Goal: Transaction & Acquisition: Purchase product/service

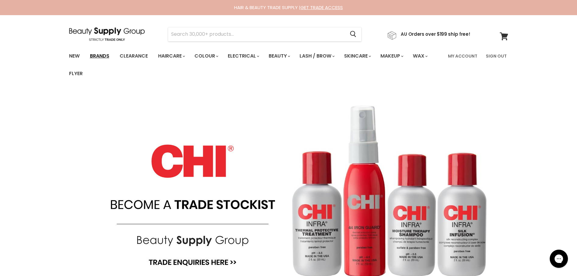
click at [106, 58] on link "Brands" at bounding box center [99, 56] width 28 height 13
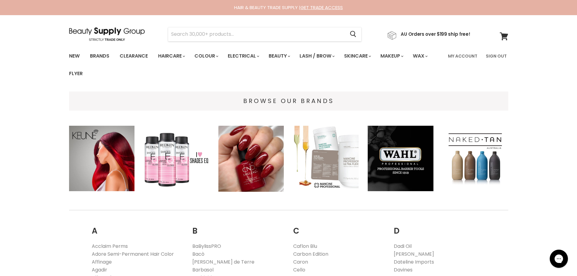
click at [179, 163] on img "Main content" at bounding box center [177, 159] width 66 height 66
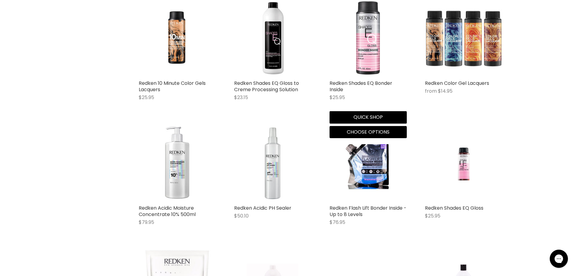
scroll to position [374, 0]
click at [375, 52] on img "Main content" at bounding box center [367, 38] width 77 height 77
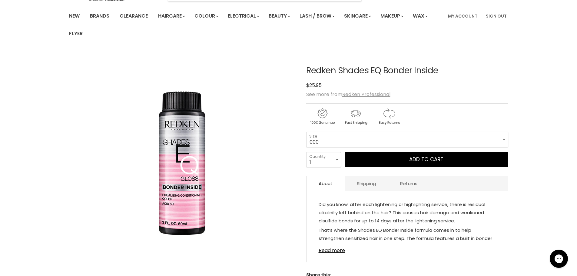
scroll to position [91, 0]
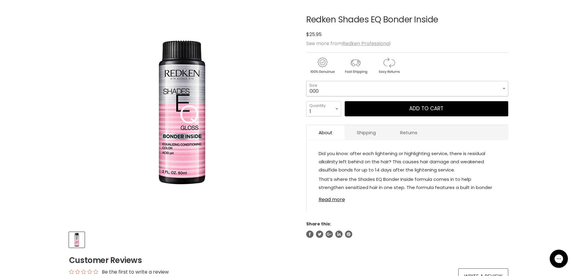
click at [504, 91] on select "000 10N Delicate Natural 010NA Marble 010VV Lavendar Ice 09N Café Au Lait 09P O…" at bounding box center [407, 88] width 202 height 15
click at [306, 81] on select "000 10N Delicate Natural 010NA Marble 010VV Lavendar Ice 09N Café Au Lait 09P O…" at bounding box center [407, 88] width 202 height 15
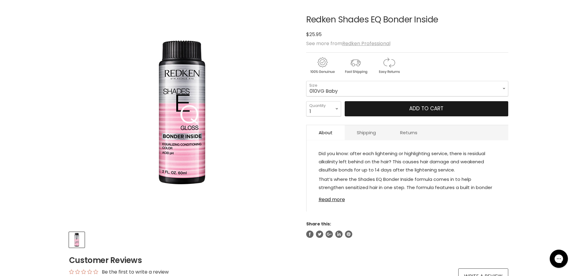
click at [391, 109] on button "Add to cart" at bounding box center [426, 108] width 163 height 15
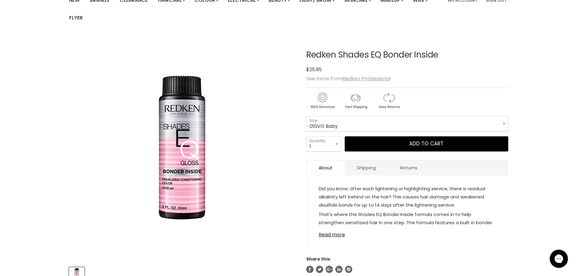
scroll to position [30, 0]
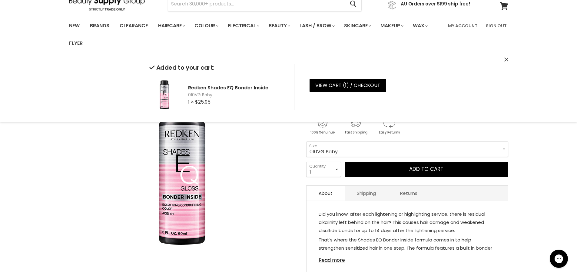
click at [271, 165] on div "Click or scroll to zoom Tap or pinch to zoom" at bounding box center [182, 174] width 226 height 226
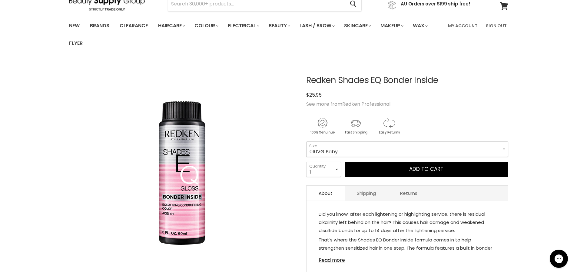
click at [501, 150] on select "000 10N Delicate Natural 010NA Marble 010VV Lavendar Ice 09N Café Au Lait 09P O…" at bounding box center [407, 148] width 202 height 15
click at [306, 141] on select "000 10N Delicate Natural 010NA Marble 010VV Lavendar Ice 09N Café Au Lait 09P O…" at bounding box center [407, 148] width 202 height 15
select select "010P Ivory Pearl"
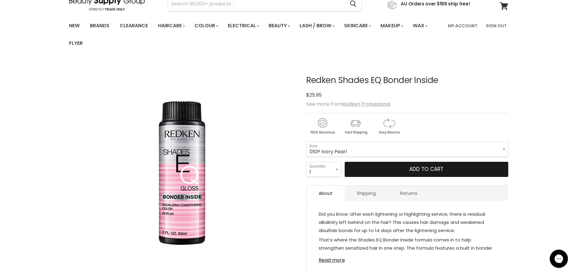
click at [401, 171] on button "Add to cart" at bounding box center [426, 169] width 163 height 15
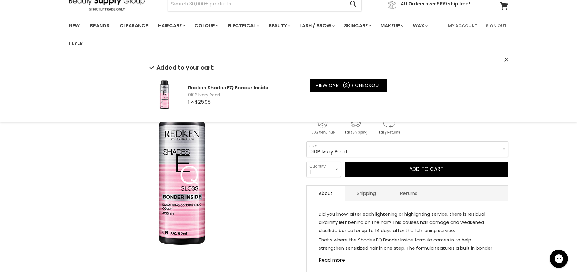
click at [505, 151] on select "000 10N Delicate Natural 010NA Marble 010VV Lavendar Ice 09N Café Au Lait 09P O…" at bounding box center [407, 148] width 202 height 15
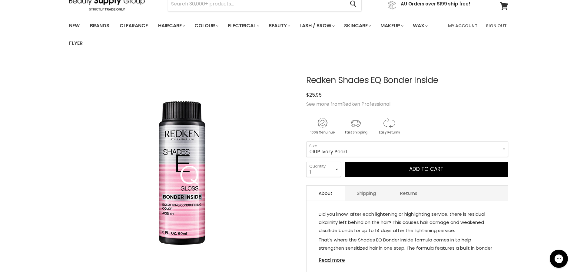
click at [243, 71] on div "Click or scroll to zoom Tap or pinch to zoom" at bounding box center [182, 174] width 226 height 226
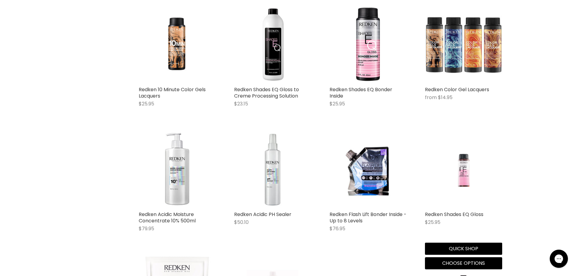
click at [468, 176] on img "Main content" at bounding box center [462, 169] width 51 height 77
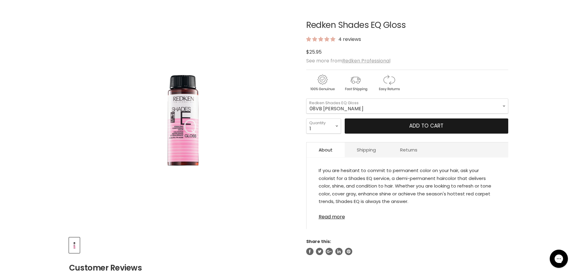
scroll to position [91, 0]
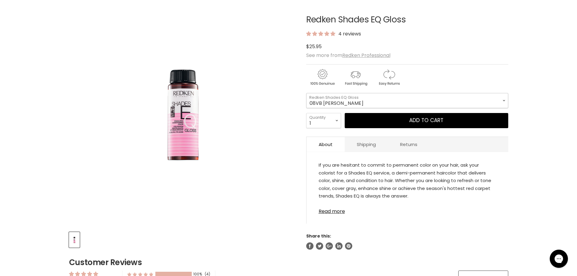
click at [498, 102] on select "08VB [PERSON_NAME] 05V Cosmic Violet 06VB [GEOGRAPHIC_DATA] 04NA Storm Cloud 06…" at bounding box center [407, 100] width 202 height 15
click at [306, 93] on select "08VB Violet Frost 05V Cosmic Violet 06VB Violet Lagoon 04NA Storm Cloud 06NA Gr…" at bounding box center [407, 100] width 202 height 15
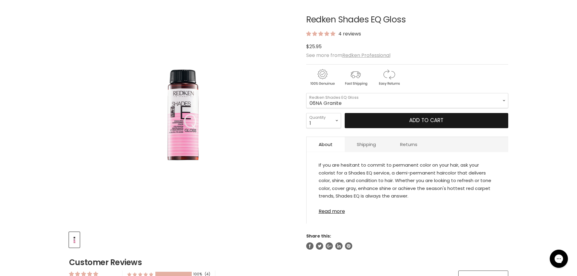
click at [378, 118] on button "Add to cart" at bounding box center [426, 120] width 163 height 15
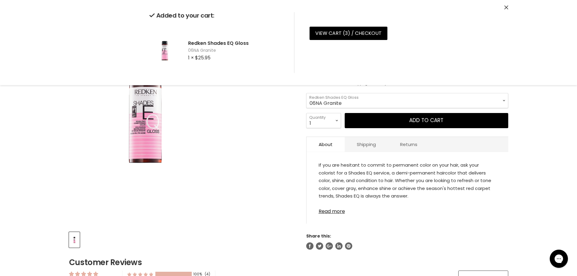
click at [246, 131] on img "Redken Shades EQ Gloss image. Click or Scroll to Zoom." at bounding box center [182, 112] width 142 height 213
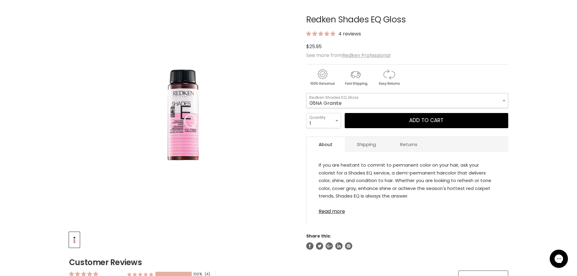
click at [506, 100] on select "08VB Violet Frost 05V Cosmic Violet 06VB Violet Lagoon 04NA Storm Cloud 06NA Gr…" at bounding box center [407, 100] width 202 height 15
click at [306, 93] on select "08VB Violet Frost 05V Cosmic Violet 06VB Violet Lagoon 04NA Storm Cloud 06NA Gr…" at bounding box center [407, 100] width 202 height 15
select select "06N Moroccan Sand"
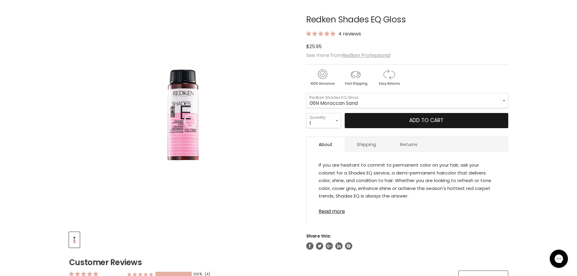
click at [401, 120] on button "Add to cart" at bounding box center [426, 120] width 163 height 15
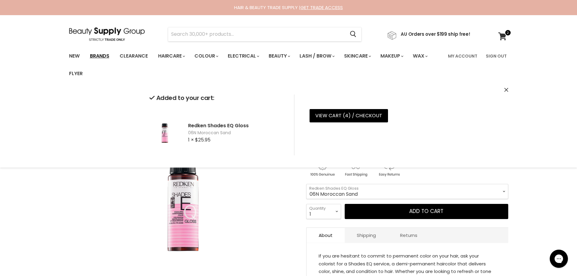
click at [95, 54] on link "Brands" at bounding box center [99, 56] width 28 height 13
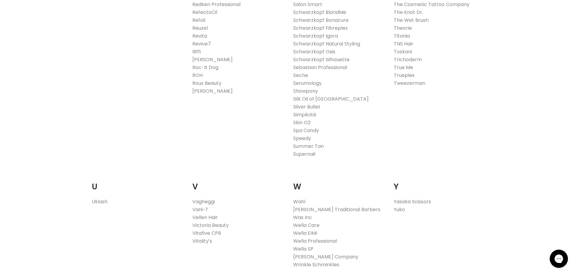
scroll to position [1120, 0]
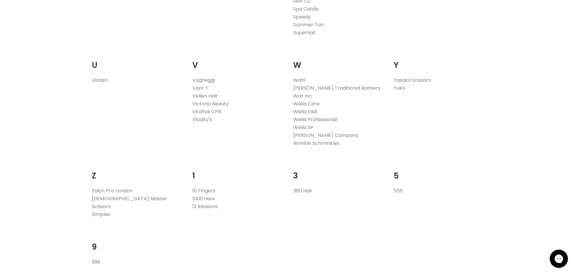
click at [300, 119] on link "Wella Professional" at bounding box center [315, 119] width 44 height 7
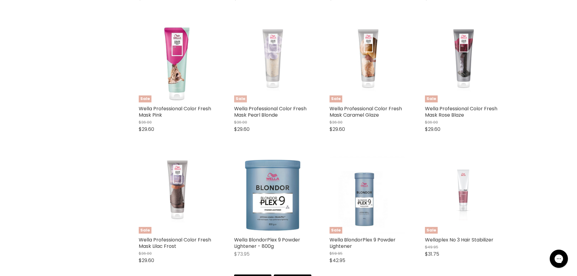
scroll to position [911, 0]
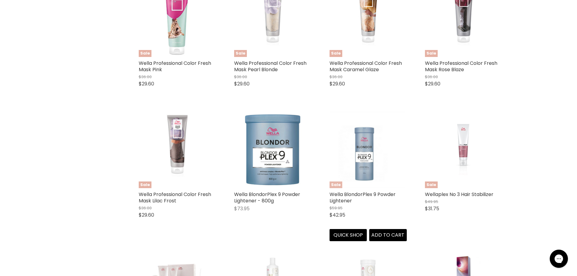
click at [368, 163] on img "Main content" at bounding box center [368, 149] width 74 height 77
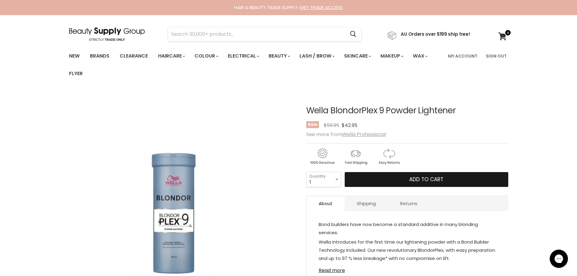
click at [373, 180] on button "Add to cart" at bounding box center [426, 179] width 163 height 15
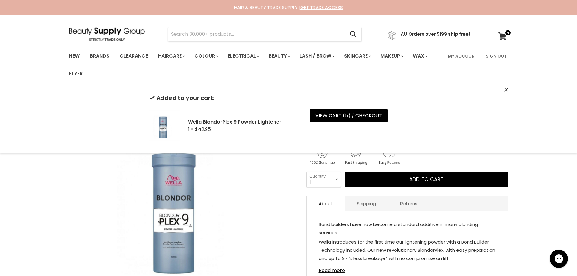
click at [269, 190] on div "Click or scroll to zoom Tap or pinch to zoom" at bounding box center [182, 204] width 226 height 226
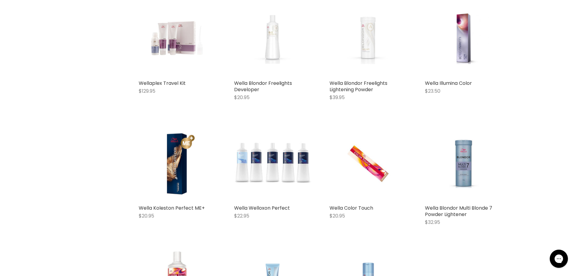
scroll to position [1167, 0]
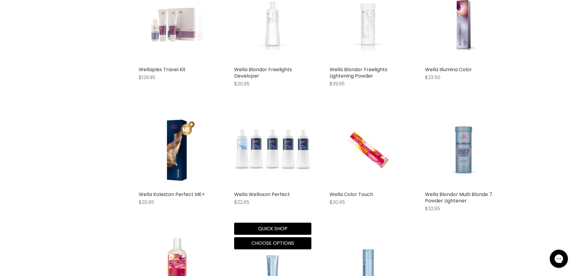
click at [265, 146] on img "Main content" at bounding box center [272, 149] width 77 height 77
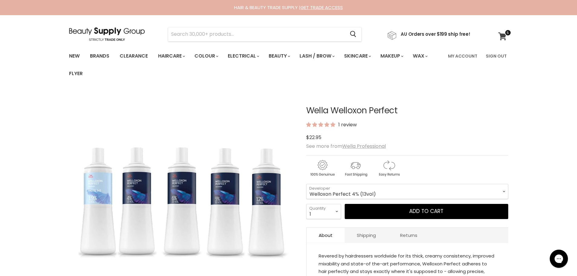
click at [499, 33] on icon at bounding box center [502, 36] width 8 height 8
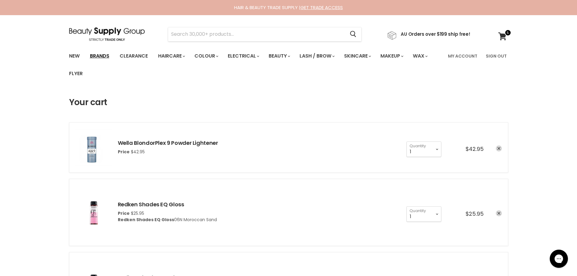
click at [109, 55] on link "Brands" at bounding box center [99, 56] width 28 height 13
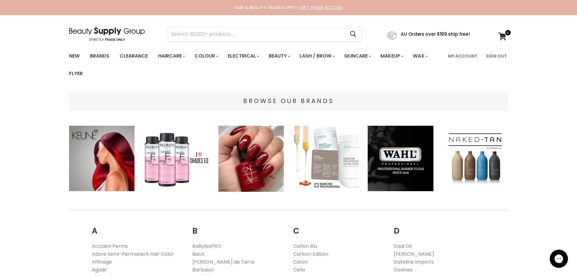
click at [170, 154] on img "Main content" at bounding box center [177, 159] width 66 height 66
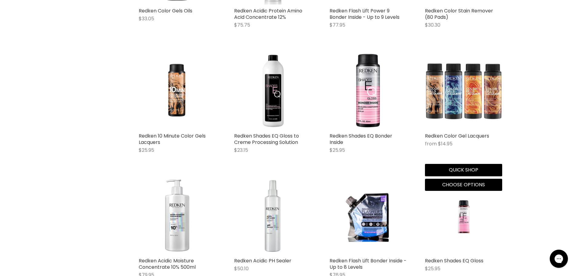
scroll to position [484, 0]
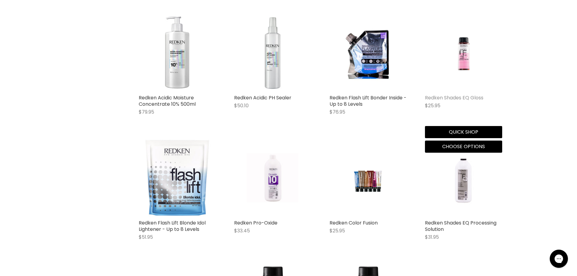
click at [467, 96] on link "Redken Shades EQ Gloss" at bounding box center [454, 97] width 58 height 7
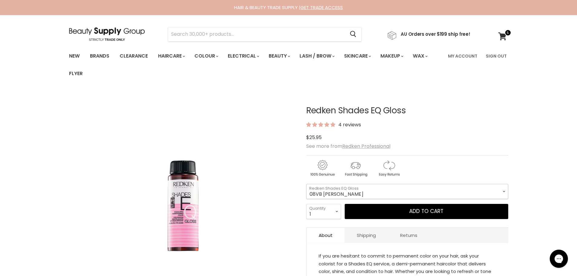
click at [495, 186] on select "08VB [PERSON_NAME] 05V Cosmic Violet 06VB [GEOGRAPHIC_DATA] 04NA Storm Cloud 06…" at bounding box center [407, 191] width 202 height 15
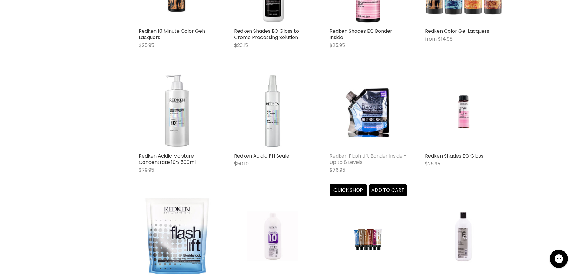
scroll to position [250, 0]
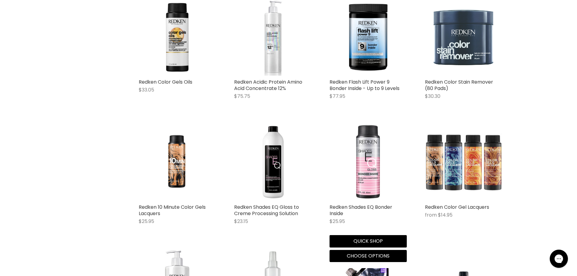
click at [376, 169] on img "Main content" at bounding box center [367, 162] width 77 height 77
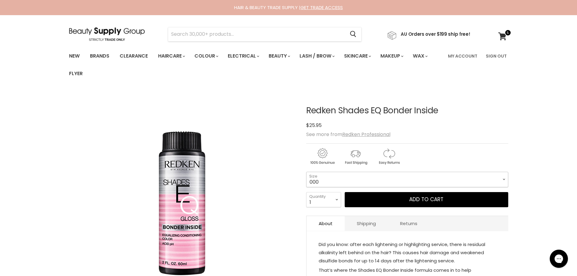
click at [498, 176] on select "000 10N Delicate Natural 010NA Marble 010VV Lavendar Ice 09N Café Au Lait 09P O…" at bounding box center [407, 179] width 202 height 15
click at [306, 172] on select "000 10N Delicate Natural 010NA Marble 010VV Lavendar Ice 09N Café Au Lait 09P O…" at bounding box center [407, 179] width 202 height 15
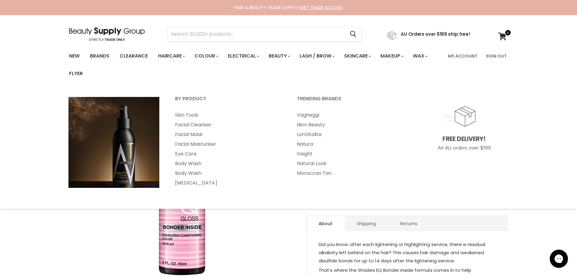
click at [262, 248] on div "Click or scroll to zoom Tap or pinch to zoom" at bounding box center [182, 204] width 226 height 226
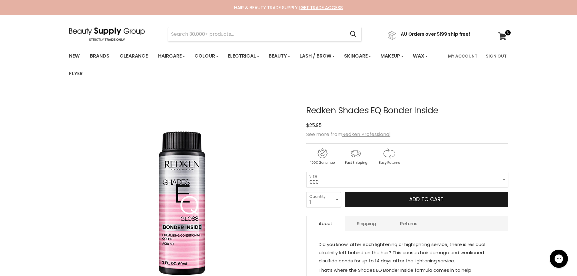
click at [393, 197] on button "Add to cart" at bounding box center [426, 199] width 163 height 15
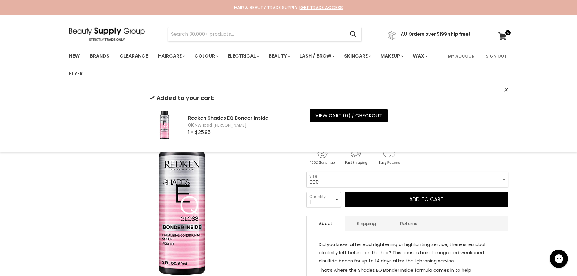
click at [502, 180] on select "000 10N Delicate Natural 010NA Marble 010VV Lavendar Ice 09N Café Au Lait 09P O…" at bounding box center [407, 179] width 202 height 15
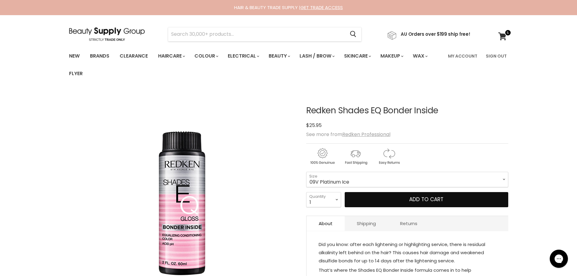
click at [306, 172] on select "000 10N Delicate Natural 010NA Marble 010VV Lavendar Ice 09N Café Au Lait 09P O…" at bounding box center [407, 179] width 202 height 15
select select "09V Platinum Ice"
click at [399, 199] on button "Add to cart" at bounding box center [426, 199] width 163 height 15
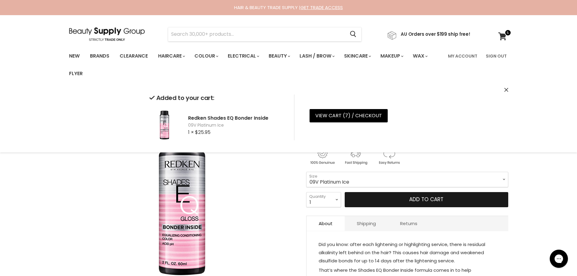
click at [407, 196] on button "Add to cart" at bounding box center [426, 199] width 163 height 15
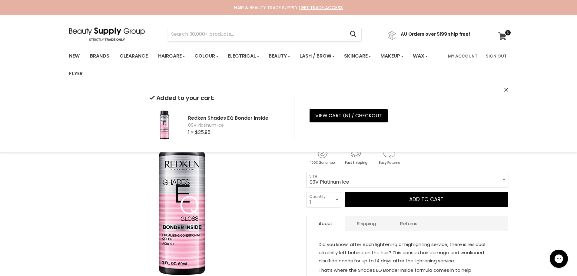
click at [503, 32] on icon at bounding box center [502, 36] width 8 height 8
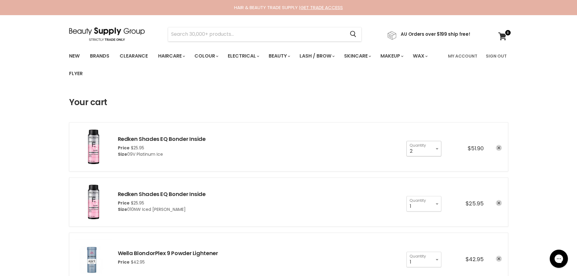
click at [436, 148] on select "1 2 3 4 5 6 7 8 9 10+" at bounding box center [423, 148] width 35 height 15
select select "1"
click at [406, 141] on select "1 2 3 4 5 6 7 8 9 10+" at bounding box center [423, 148] width 35 height 15
type input "1"
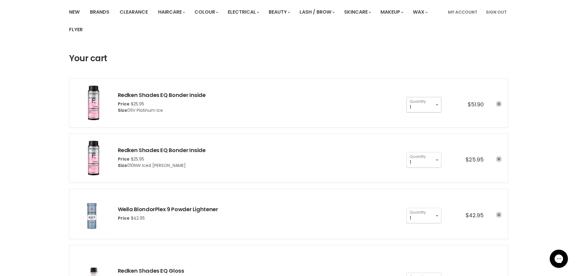
scroll to position [91, 0]
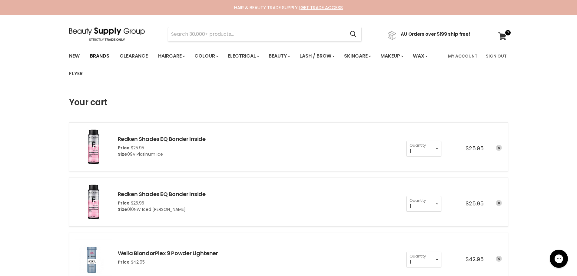
click at [105, 54] on link "Brands" at bounding box center [99, 56] width 28 height 13
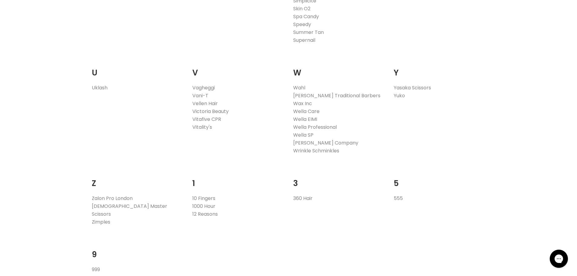
scroll to position [1120, 0]
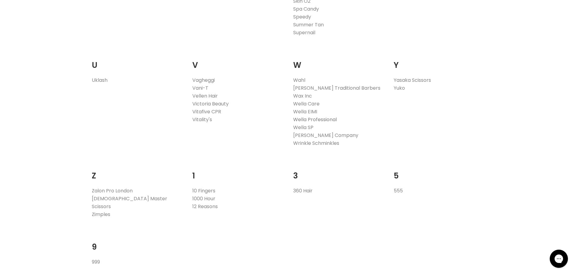
click at [297, 120] on link "Wella Professional" at bounding box center [315, 119] width 44 height 7
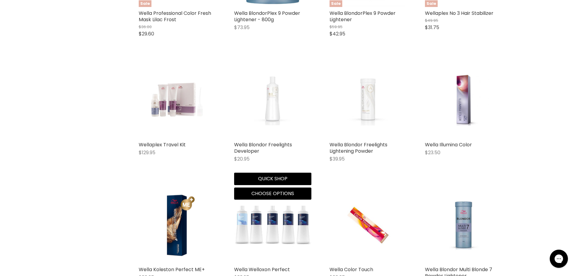
scroll to position [1092, 0]
click at [271, 114] on img "Main content" at bounding box center [272, 99] width 51 height 77
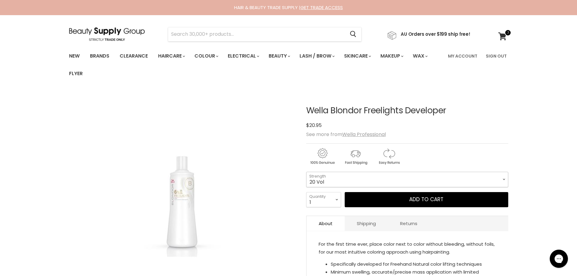
click at [503, 181] on select "20 Vol 30 Vol 40 Vol" at bounding box center [407, 179] width 202 height 15
click at [503, 180] on select "20 Vol 30 Vol 40 Vol" at bounding box center [407, 179] width 202 height 15
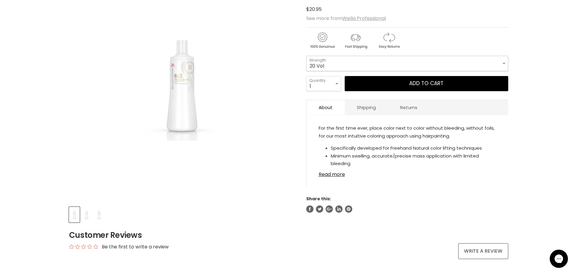
scroll to position [121, 0]
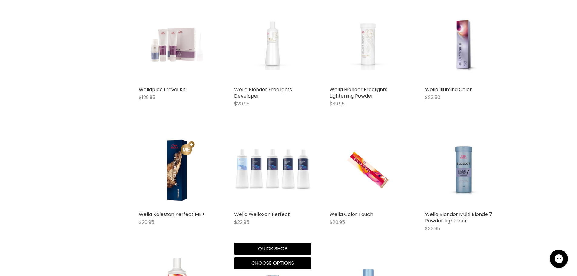
click at [289, 178] on img "Main content" at bounding box center [272, 169] width 77 height 77
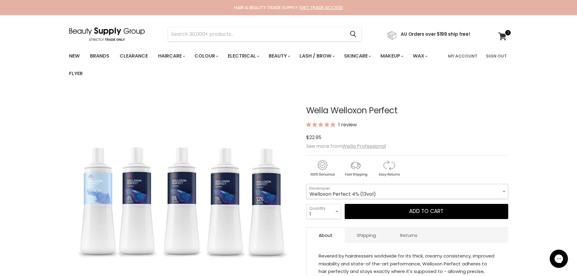
click at [505, 189] on select "Welloxon Perfect 4% (13vol) Welloxon Perfect Pastel 1.9% (6vol) Welloxon Perfec…" at bounding box center [407, 191] width 202 height 15
click at [306, 184] on select "Welloxon Perfect 4% (13vol) Welloxon Perfect Pastel 1.9% (6vol) Welloxon Perfec…" at bounding box center [407, 191] width 202 height 15
select select "Welloxon Perfect 6% (20vol)"
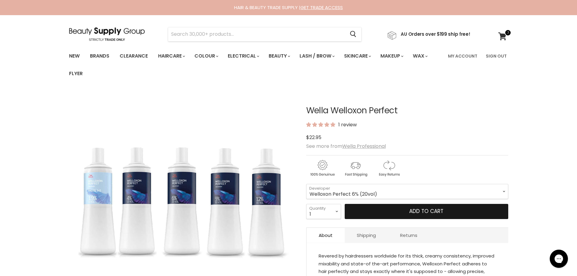
click at [427, 213] on button "Add to cart" at bounding box center [426, 211] width 163 height 15
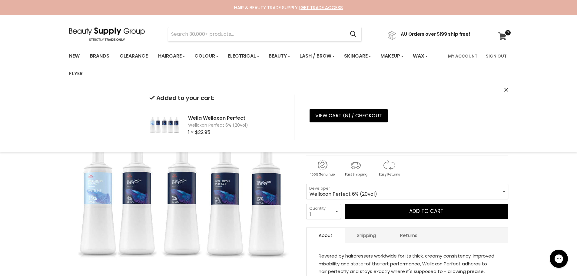
click at [505, 35] on span at bounding box center [507, 32] width 7 height 7
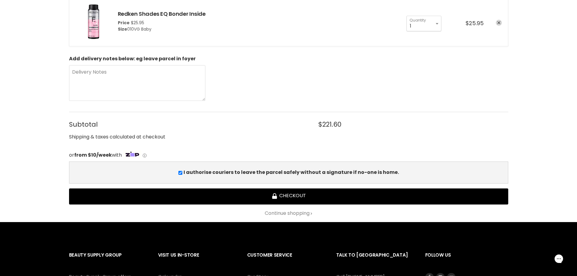
scroll to position [605, 0]
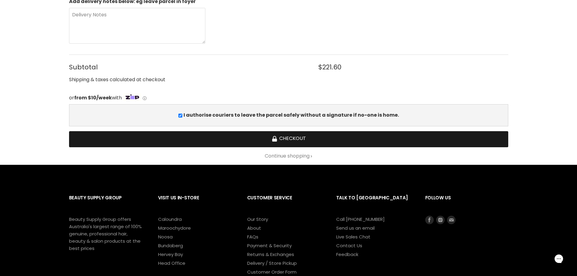
click at [302, 136] on button "Checkout" at bounding box center [288, 139] width 439 height 16
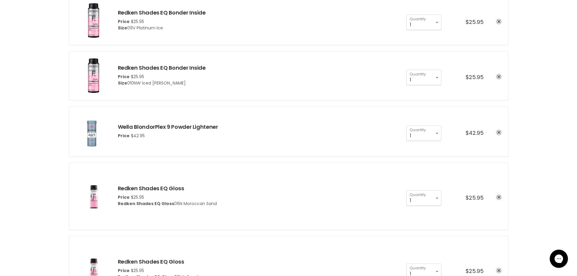
scroll to position [61, 0]
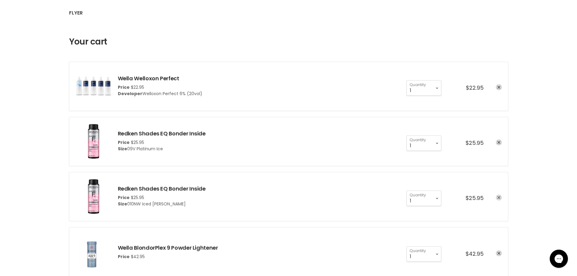
click at [500, 197] on link "remove Redken Shades EQ Bonder Inside" at bounding box center [499, 197] width 6 height 6
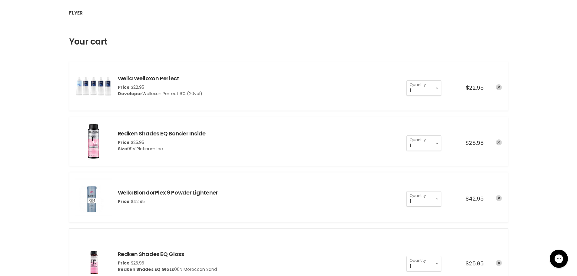
click at [497, 142] on icon "remove Redken Shades EQ Bonder Inside" at bounding box center [498, 142] width 3 height 3
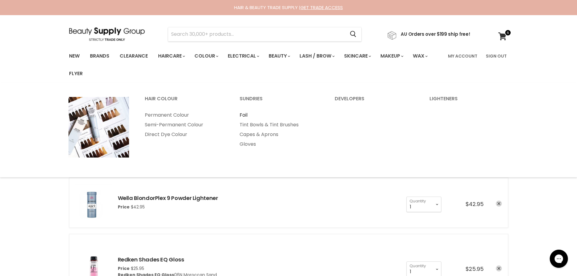
click at [248, 115] on link "Foil" at bounding box center [279, 115] width 94 height 10
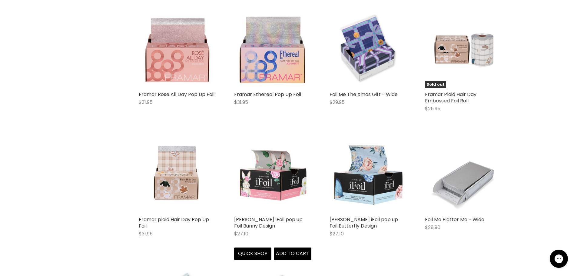
scroll to position [727, 0]
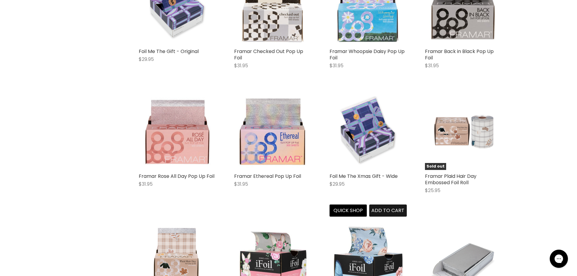
click at [384, 211] on span "Add to cart" at bounding box center [387, 210] width 33 height 7
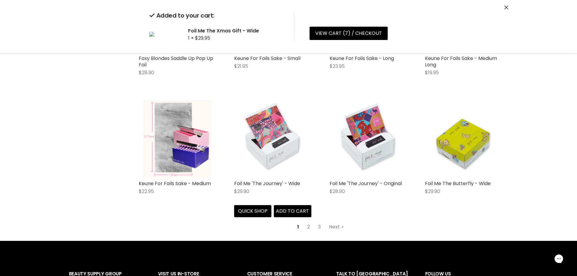
scroll to position [1483, 0]
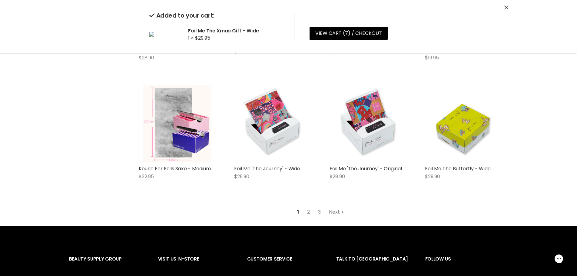
click at [333, 209] on link "Next" at bounding box center [335, 211] width 21 height 11
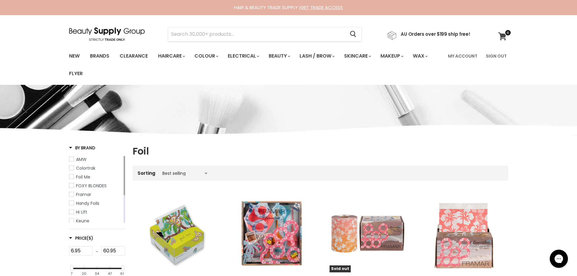
click at [504, 30] on link "View cart" at bounding box center [503, 36] width 16 height 14
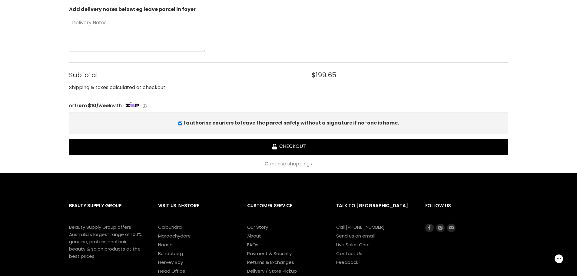
scroll to position [575, 0]
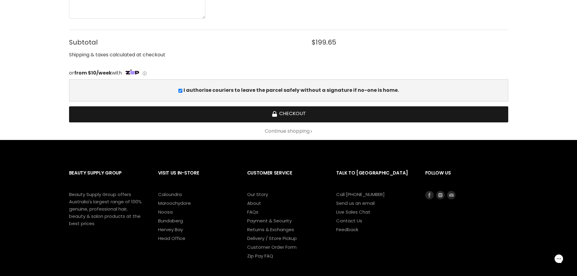
click at [283, 114] on button "Checkout" at bounding box center [288, 114] width 439 height 16
